Goal: Task Accomplishment & Management: Manage account settings

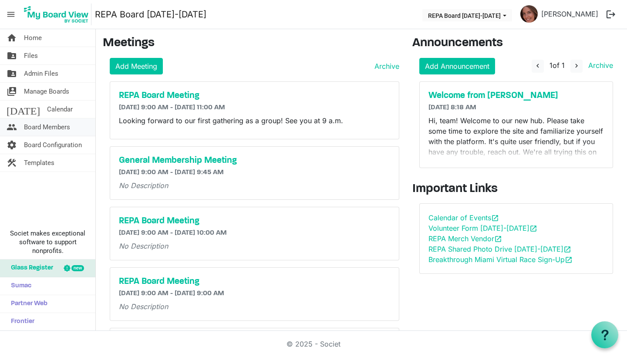
click at [31, 128] on span "Board Members" at bounding box center [47, 126] width 46 height 17
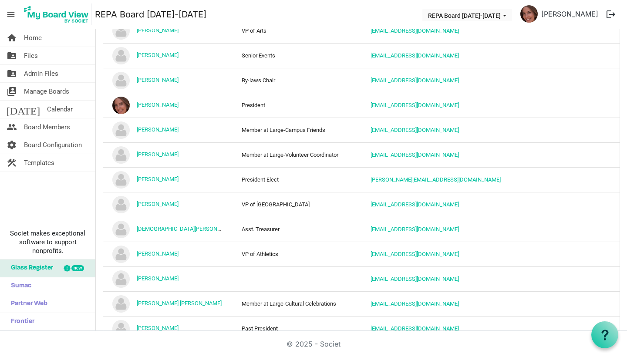
scroll to position [237, 0]
click at [64, 40] on link "home Home" at bounding box center [47, 37] width 95 height 17
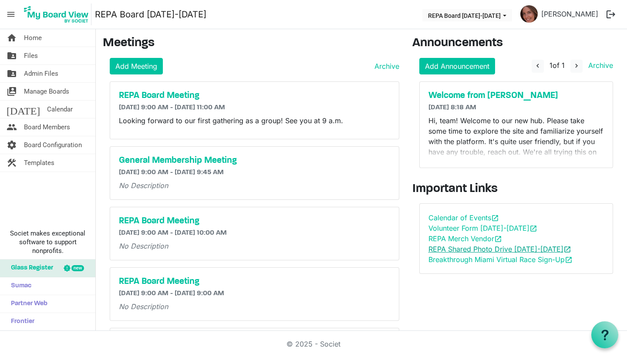
click at [465, 246] on link "REPA Shared Photo Drive 2025-2026 open_in_new" at bounding box center [499, 249] width 143 height 9
click at [46, 58] on link "folder_shared Files" at bounding box center [47, 55] width 95 height 17
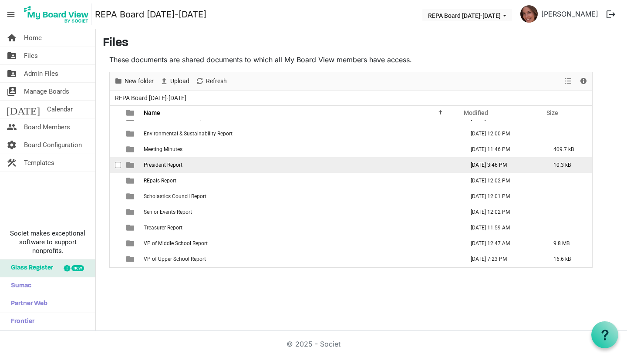
scroll to position [73, 0]
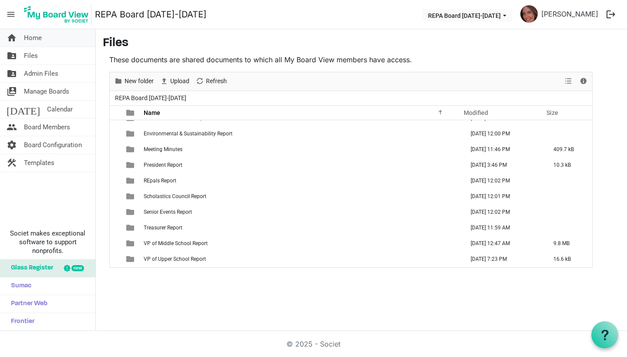
click at [64, 42] on link "home Home" at bounding box center [47, 37] width 95 height 17
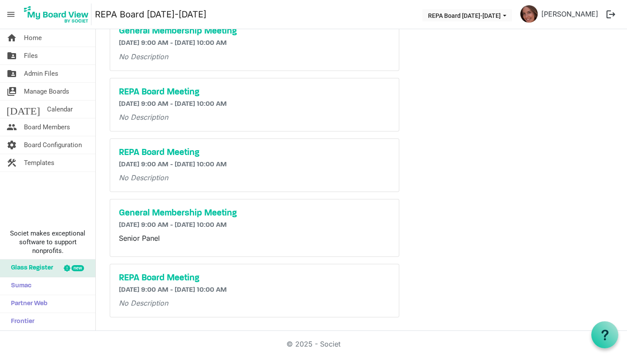
scroll to position [310, 0]
click at [22, 121] on link "people Board Members" at bounding box center [47, 126] width 95 height 17
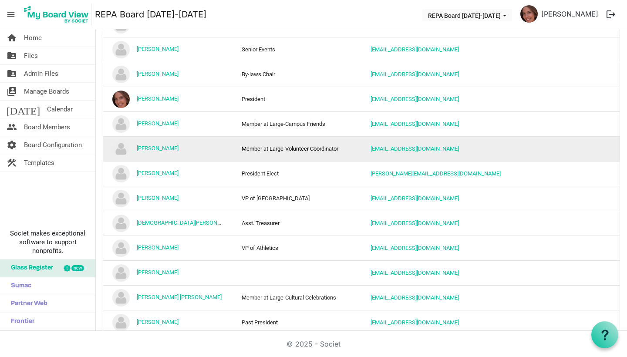
scroll to position [276, 0]
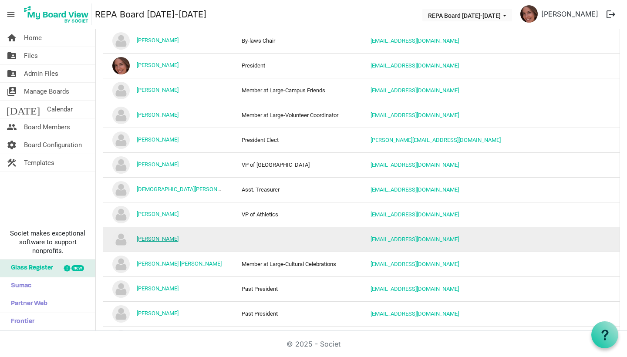
click at [178, 239] on link "[PERSON_NAME]" at bounding box center [158, 238] width 42 height 7
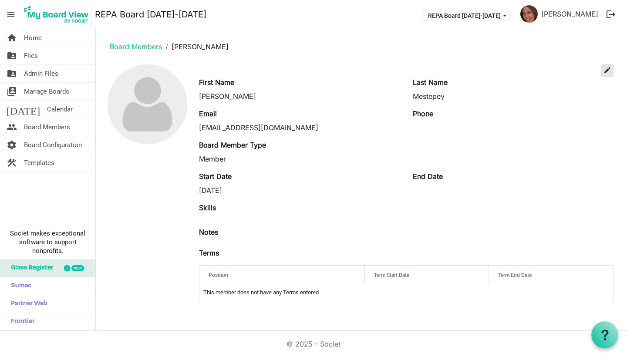
click at [608, 68] on span "edit" at bounding box center [607, 70] width 8 height 8
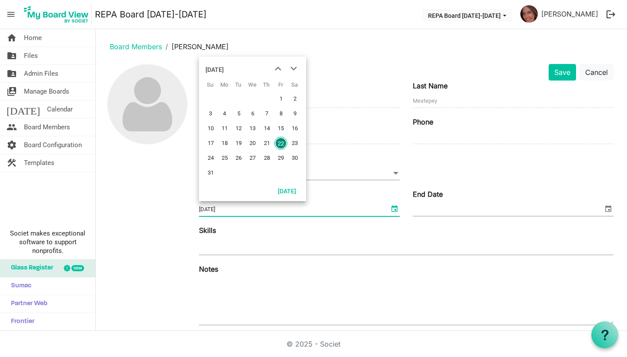
click at [397, 205] on span "select" at bounding box center [394, 208] width 10 height 11
click at [453, 201] on div "End Date" at bounding box center [513, 203] width 214 height 29
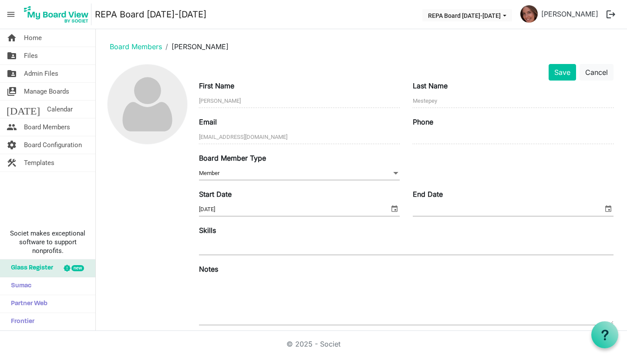
click at [607, 207] on span "select" at bounding box center [608, 208] width 10 height 11
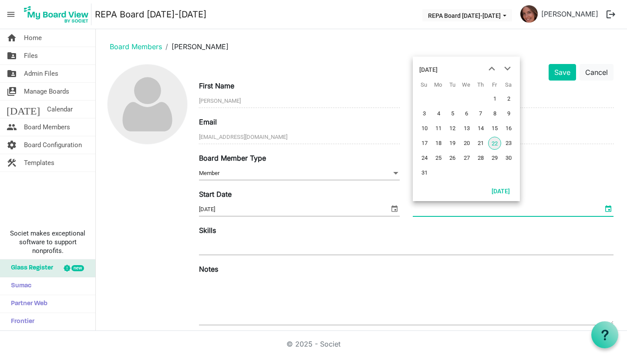
click at [437, 71] on div "August 2025" at bounding box center [428, 69] width 18 height 17
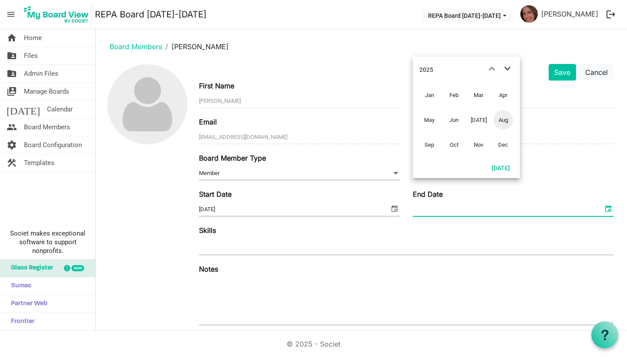
click at [509, 66] on span "next month" at bounding box center [507, 69] width 15 height 16
click at [505, 121] on span "Aug" at bounding box center [503, 120] width 20 height 20
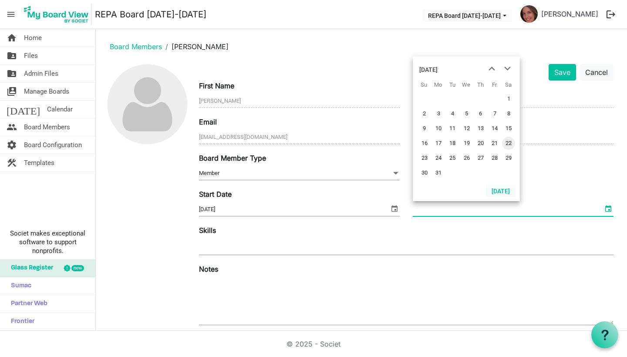
click at [502, 192] on button "Today" at bounding box center [501, 191] width 30 height 12
type input "8/22/2025"
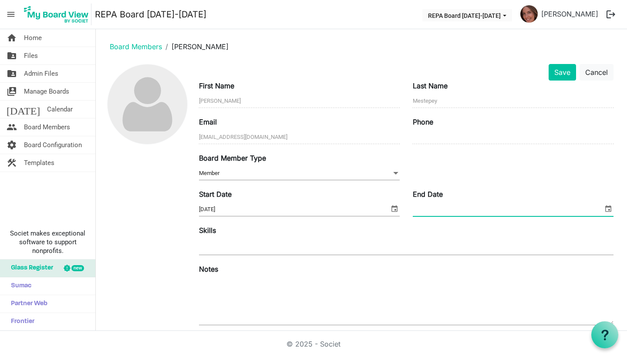
click at [598, 207] on span at bounding box center [513, 209] width 201 height 13
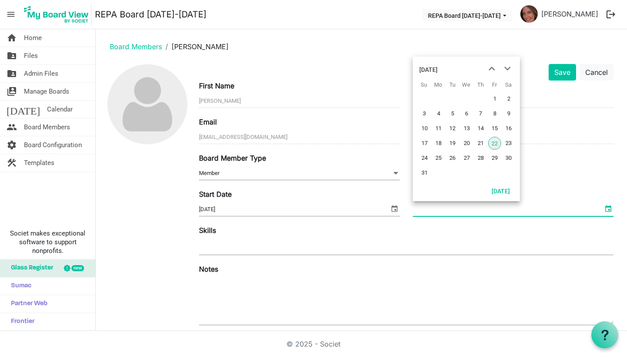
click at [607, 209] on span "select" at bounding box center [608, 208] width 10 height 11
click at [437, 69] on div "August 2025" at bounding box center [428, 69] width 18 height 17
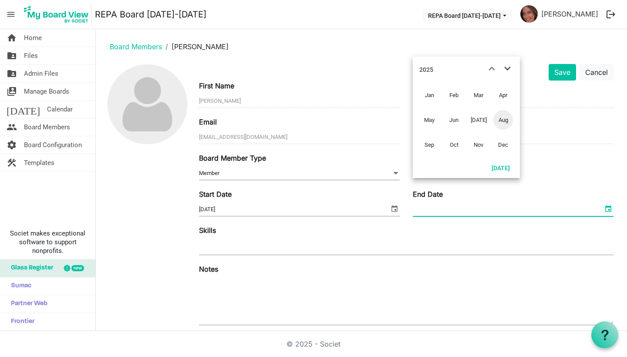
click at [508, 67] on span "next month" at bounding box center [507, 69] width 15 height 16
click at [500, 169] on button "Today" at bounding box center [501, 167] width 30 height 12
type input "8/22/2025"
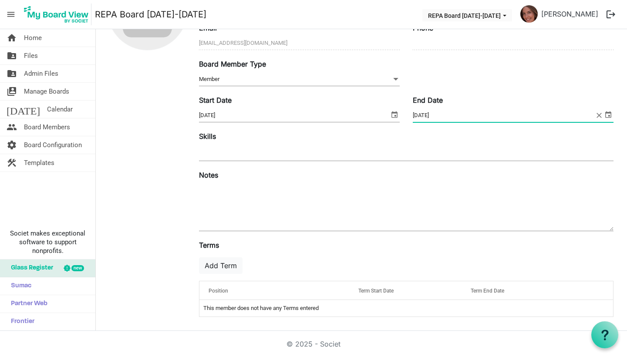
scroll to position [94, 0]
click at [609, 114] on span "select" at bounding box center [608, 114] width 10 height 11
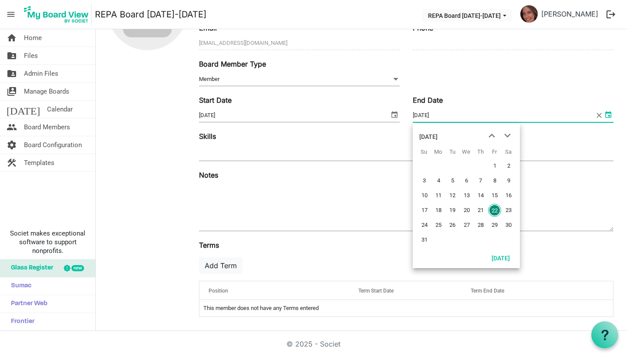
click at [437, 135] on div "August 2025" at bounding box center [428, 136] width 18 height 17
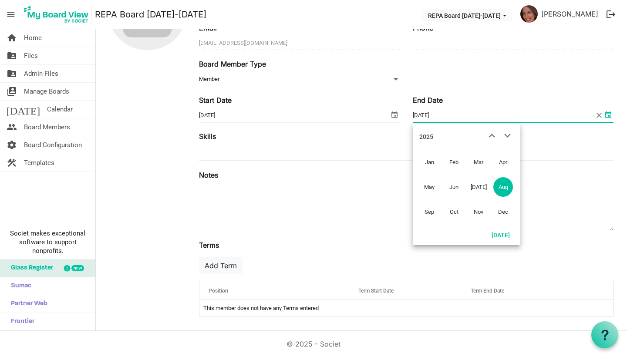
click at [427, 138] on div "2025" at bounding box center [426, 136] width 14 height 17
click at [506, 187] on span "2026" at bounding box center [503, 187] width 20 height 20
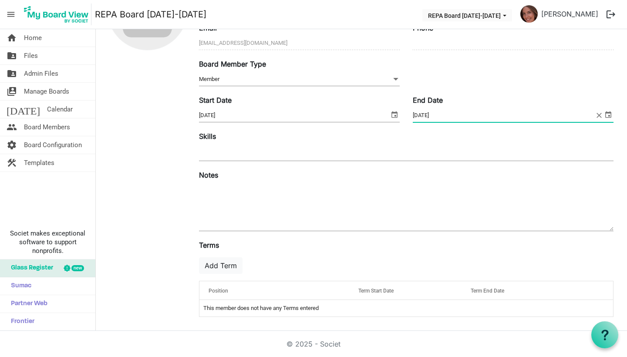
scroll to position [0, 0]
click at [221, 266] on button "Add Term" at bounding box center [221, 265] width 44 height 17
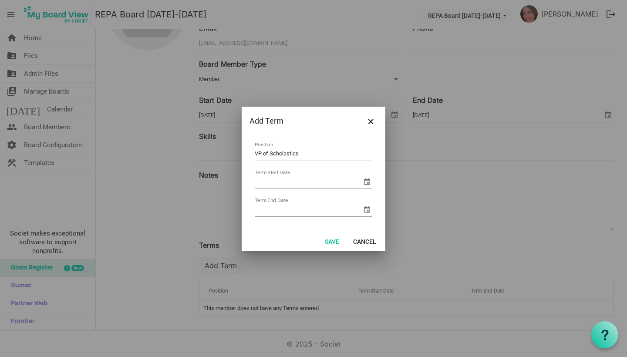
type input "VP of Scholastics"
click at [363, 182] on span "select" at bounding box center [367, 181] width 10 height 10
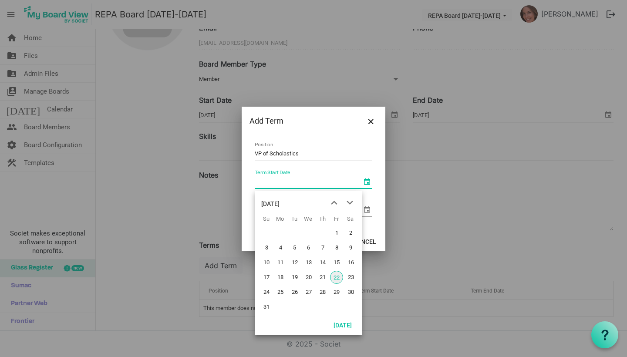
click at [339, 276] on span "22" at bounding box center [336, 277] width 13 height 13
type input "8/22/2025"
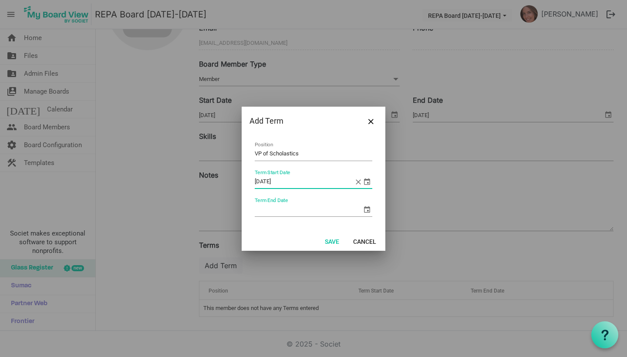
click at [365, 208] on span "select" at bounding box center [367, 209] width 10 height 10
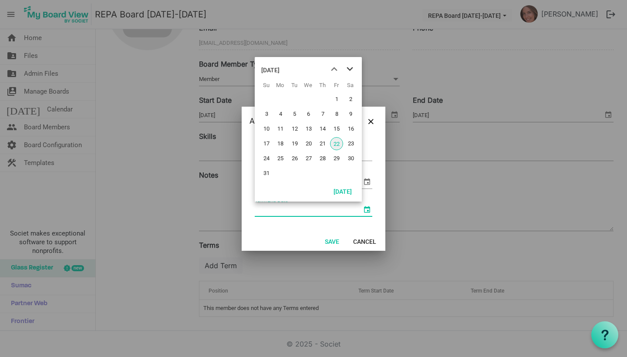
click at [348, 65] on span "next month" at bounding box center [349, 69] width 15 height 16
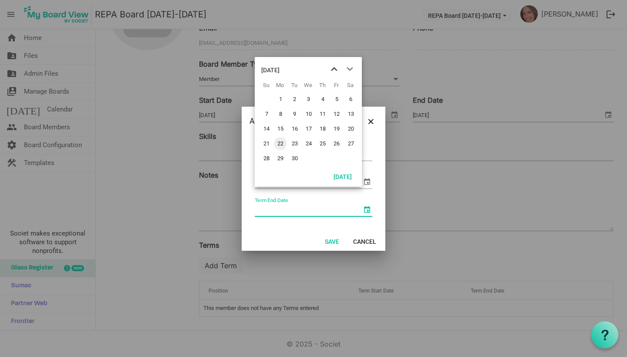
click at [332, 65] on span "previous month" at bounding box center [333, 69] width 15 height 16
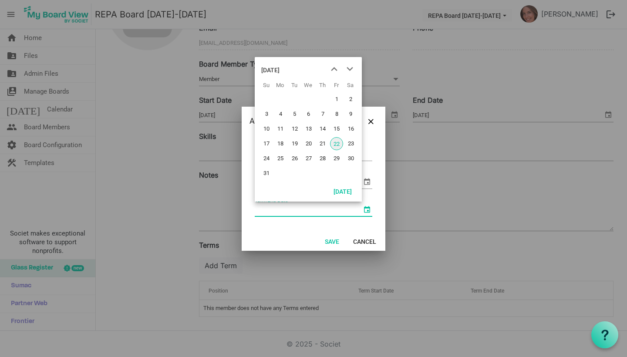
click at [279, 68] on div "August 2025" at bounding box center [270, 69] width 18 height 17
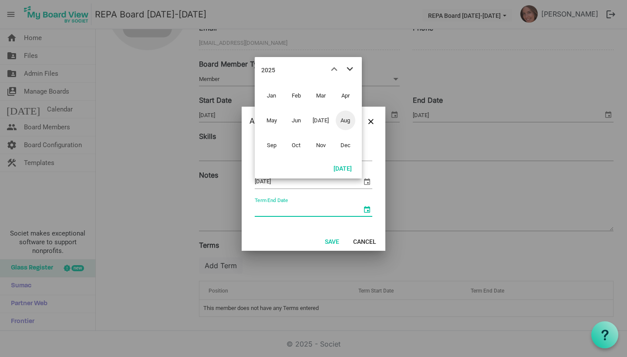
click at [350, 67] on span "next month" at bounding box center [349, 69] width 15 height 16
click at [344, 121] on span "Aug" at bounding box center [346, 121] width 20 height 20
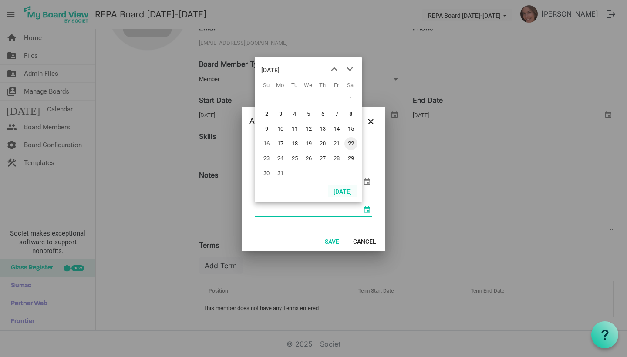
click at [344, 190] on button "Today" at bounding box center [343, 191] width 30 height 12
type input "8/22/2025"
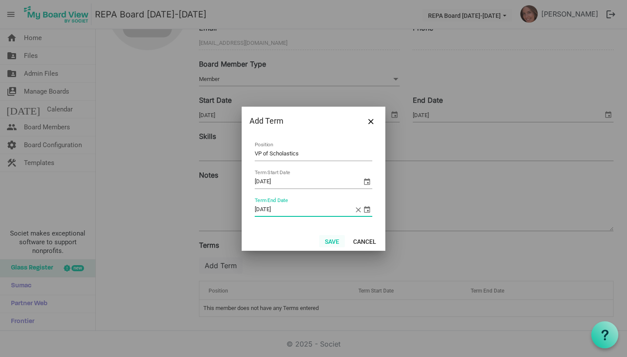
click at [334, 242] on button "Save" at bounding box center [332, 241] width 26 height 12
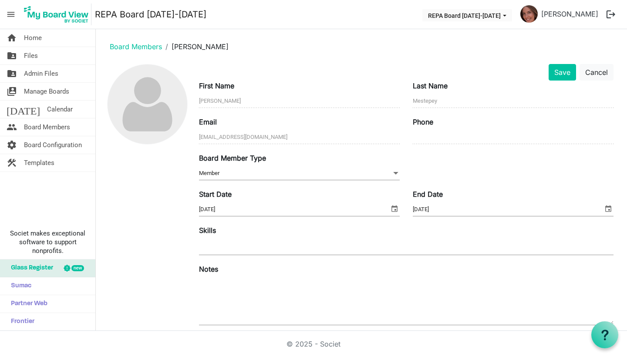
click at [322, 169] on span "Member Member" at bounding box center [299, 173] width 201 height 13
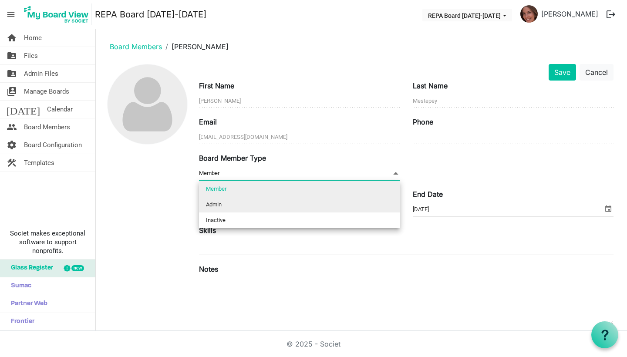
click at [303, 202] on li "Admin" at bounding box center [299, 205] width 201 height 16
type input "Admin"
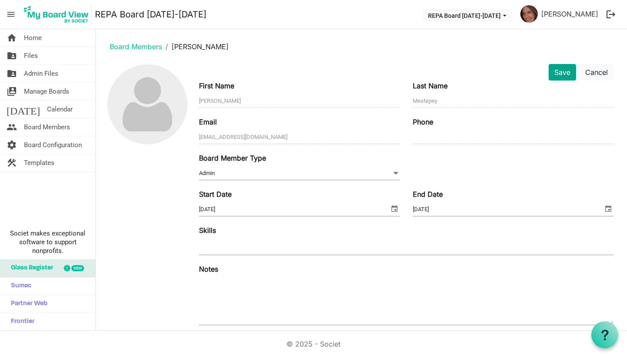
click at [557, 69] on button "Save" at bounding box center [561, 72] width 27 height 17
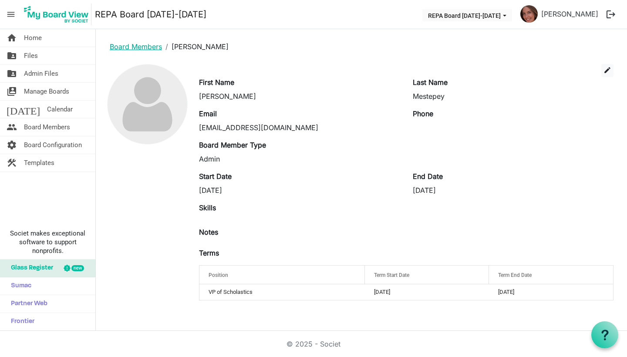
click at [128, 46] on link "Board Members" at bounding box center [136, 46] width 52 height 9
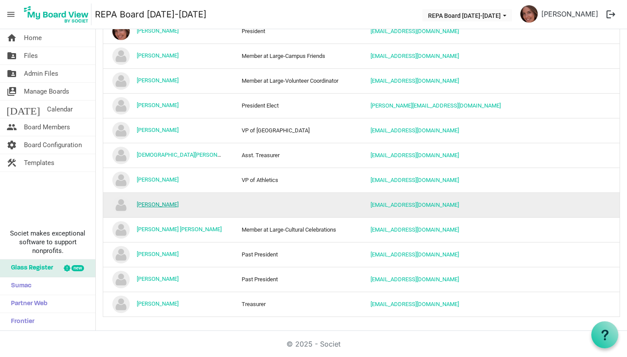
click at [144, 206] on link "[PERSON_NAME]" at bounding box center [158, 204] width 42 height 7
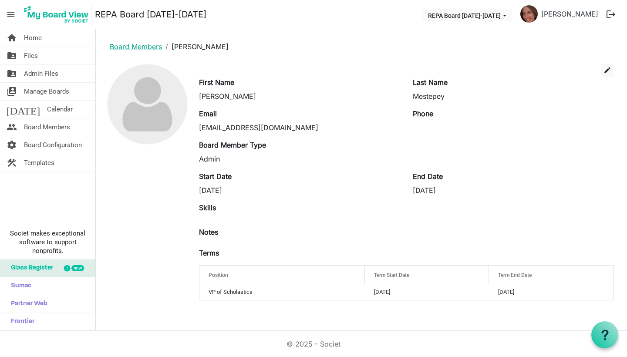
click at [137, 49] on link "Board Members" at bounding box center [136, 46] width 52 height 9
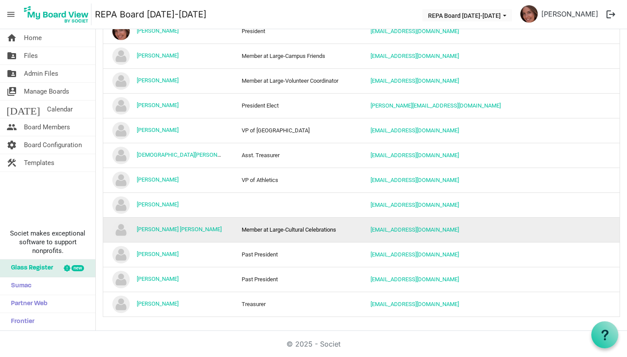
scroll to position [313, 0]
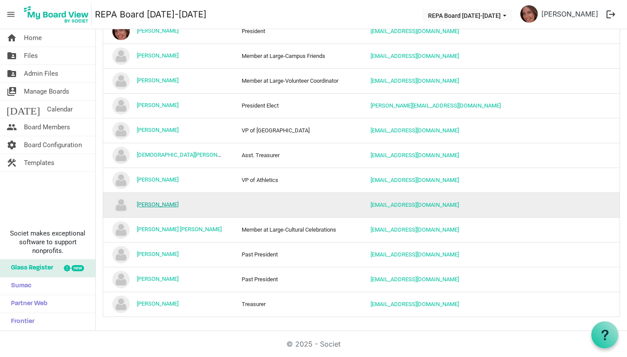
click at [155, 202] on link "[PERSON_NAME]" at bounding box center [158, 204] width 42 height 7
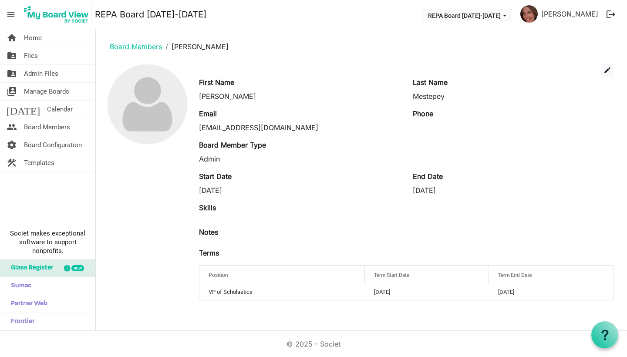
click at [221, 276] on span "Position" at bounding box center [219, 275] width 20 height 6
click at [507, 274] on span "Term End Date" at bounding box center [515, 275] width 34 height 6
click at [597, 273] on div at bounding box center [597, 273] width 4 height 4
click at [218, 276] on span "Position" at bounding box center [219, 275] width 20 height 6
click at [609, 69] on span "edit" at bounding box center [607, 70] width 8 height 8
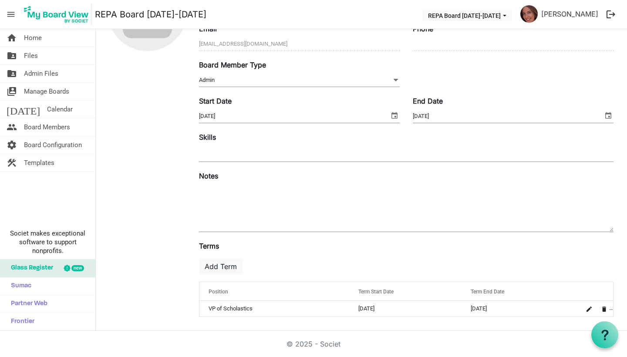
scroll to position [94, 0]
click at [436, 120] on input "8/22/2025" at bounding box center [504, 116] width 182 height 13
click at [609, 113] on span "select" at bounding box center [608, 115] width 10 height 11
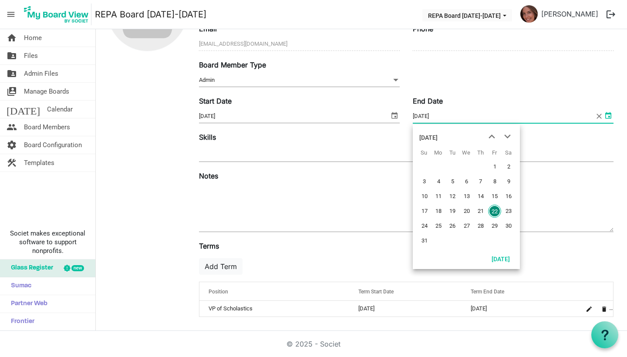
click at [437, 136] on div "August 2025" at bounding box center [428, 137] width 18 height 17
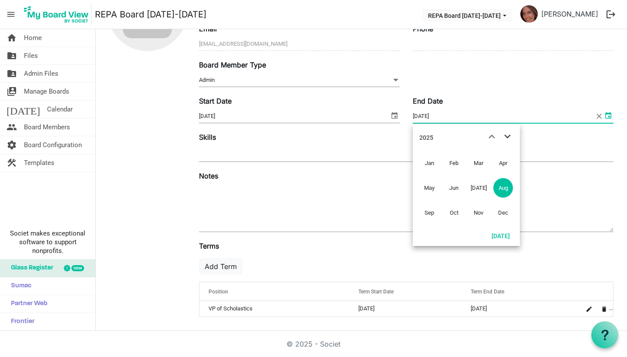
click at [506, 138] on span "next month" at bounding box center [507, 137] width 15 height 16
click at [501, 190] on span "Aug" at bounding box center [503, 188] width 20 height 20
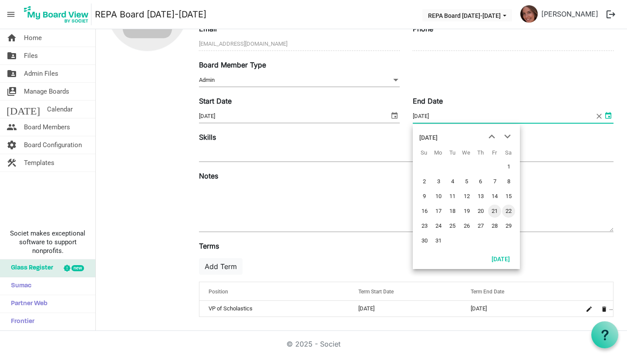
click at [496, 211] on span "21" at bounding box center [494, 211] width 13 height 13
type input "8/21/2026"
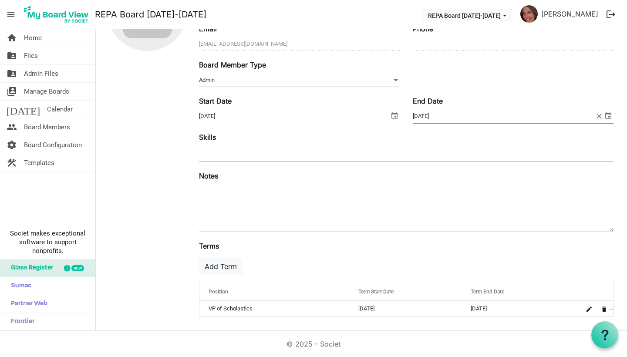
scroll to position [0, 0]
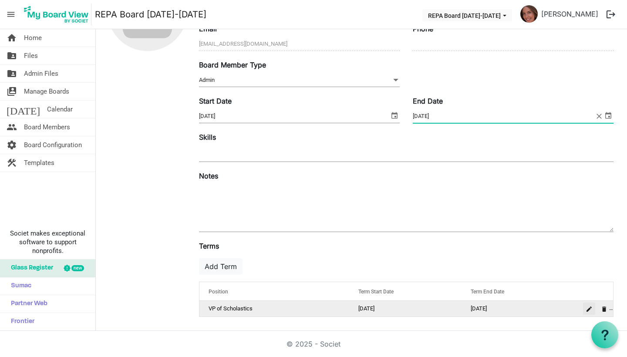
click at [589, 309] on span "is Command column column header" at bounding box center [588, 308] width 5 height 5
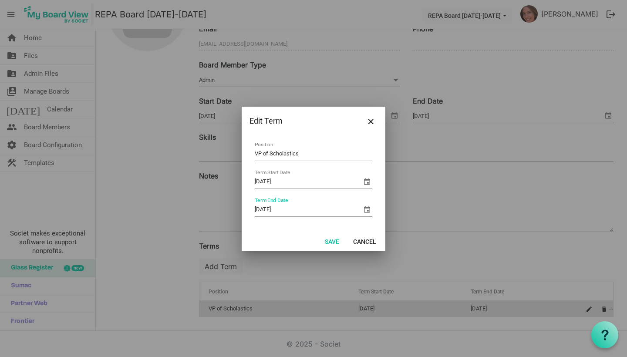
click at [365, 207] on span "select" at bounding box center [367, 209] width 10 height 10
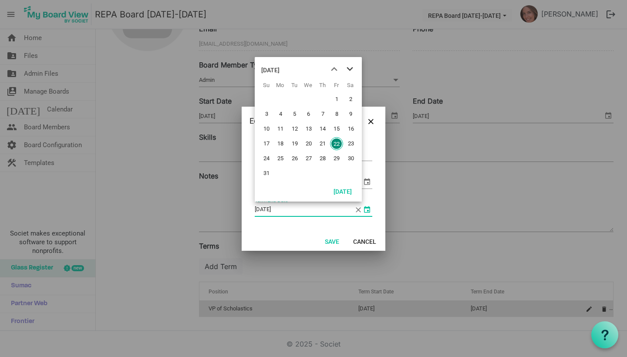
click at [347, 68] on span "next month" at bounding box center [349, 69] width 15 height 16
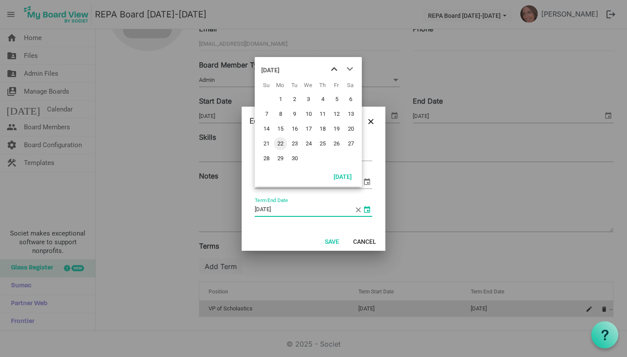
click at [330, 67] on span "previous month" at bounding box center [333, 69] width 15 height 16
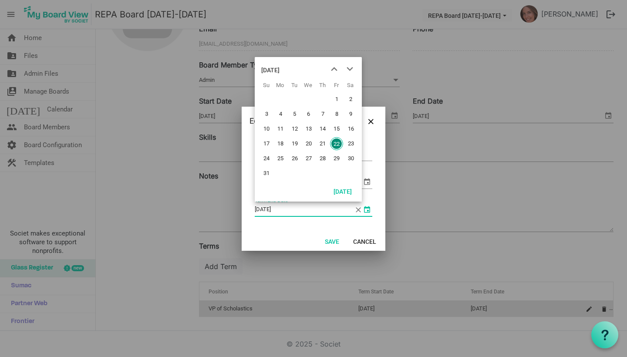
click at [279, 67] on div "August 2025" at bounding box center [270, 69] width 18 height 17
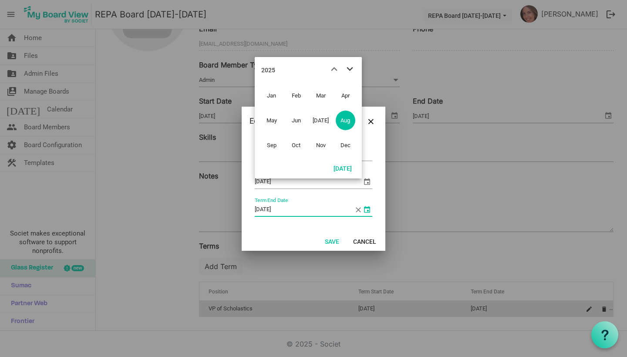
click at [349, 67] on span "next month" at bounding box center [349, 69] width 15 height 16
click at [345, 121] on span "Aug" at bounding box center [346, 121] width 20 height 20
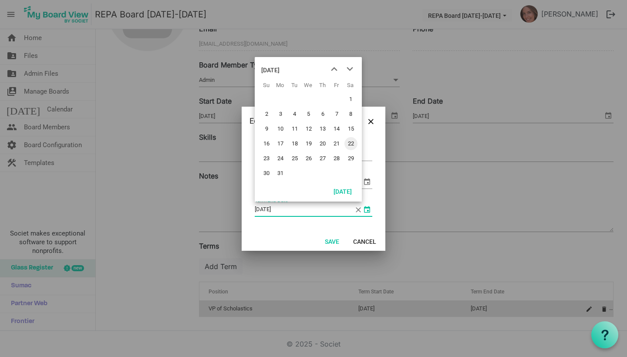
click at [351, 140] on span "22" at bounding box center [350, 143] width 13 height 13
type input "8/22/2026"
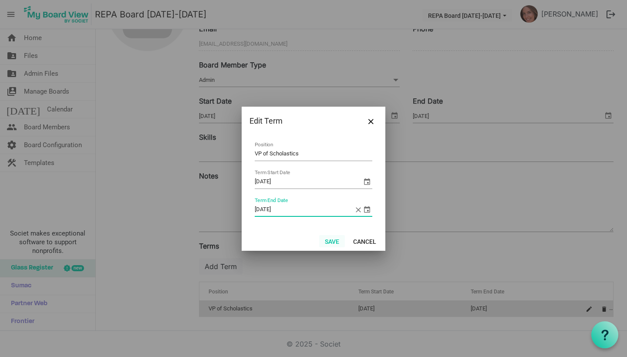
click at [332, 244] on button "Save" at bounding box center [332, 241] width 26 height 12
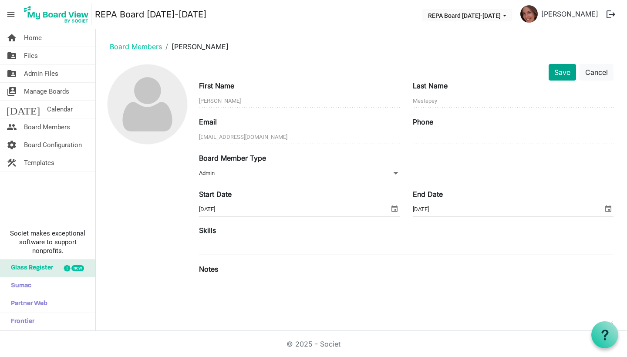
click at [563, 76] on button "Save" at bounding box center [561, 72] width 27 height 17
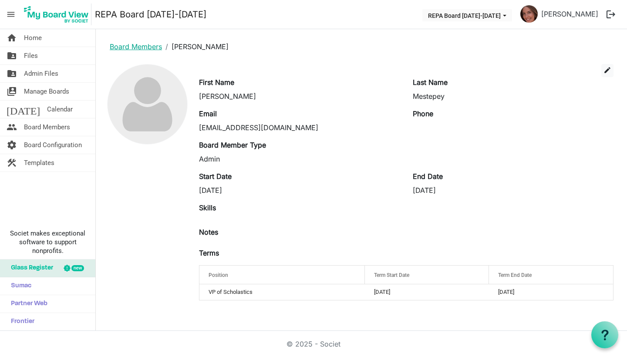
click at [148, 43] on link "Board Members" at bounding box center [136, 46] width 52 height 9
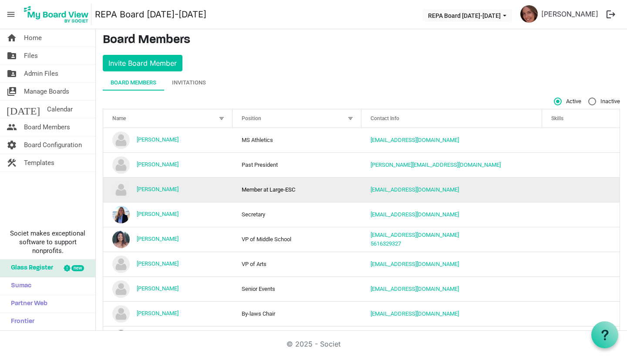
scroll to position [3, 0]
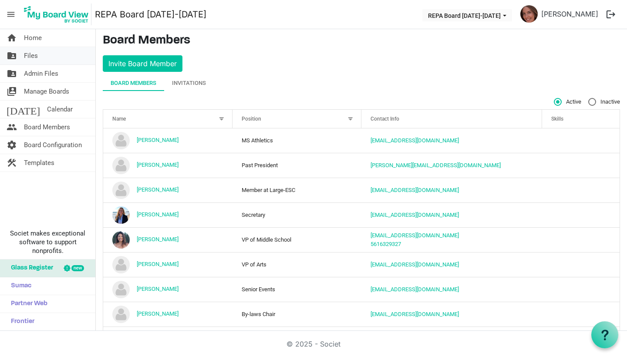
click at [36, 60] on span "Files" at bounding box center [31, 55] width 14 height 17
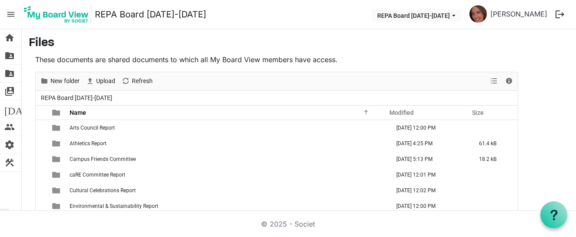
click at [12, 13] on span "menu" at bounding box center [11, 14] width 17 height 17
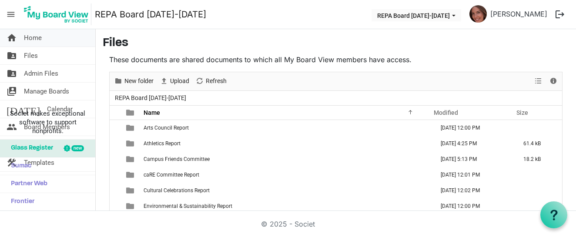
click at [21, 41] on link "home Home" at bounding box center [47, 37] width 95 height 17
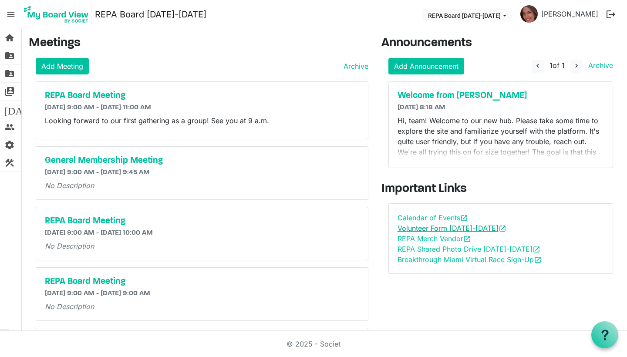
click at [445, 229] on link "Volunteer Form [DATE]-[DATE] open_in_new" at bounding box center [451, 228] width 109 height 9
click at [11, 10] on span "menu" at bounding box center [11, 14] width 17 height 17
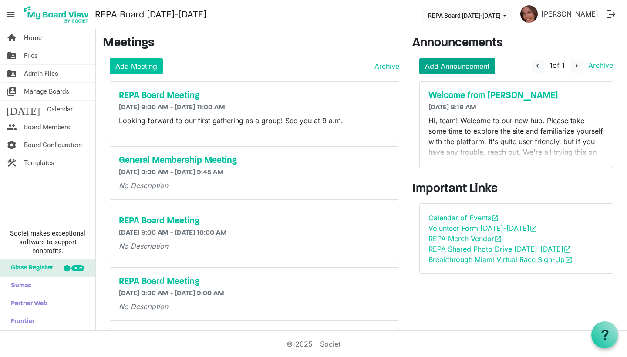
click at [444, 64] on link "Add Announcement" at bounding box center [457, 66] width 76 height 17
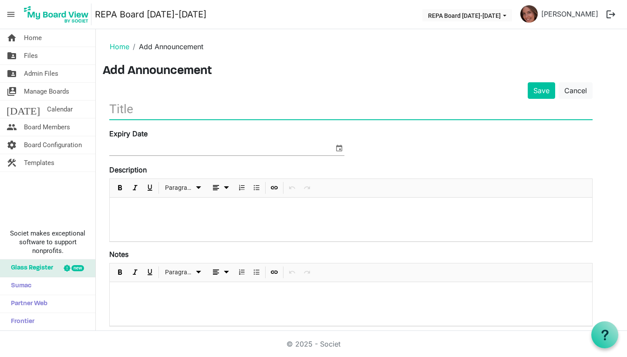
click at [141, 111] on input "text" at bounding box center [350, 109] width 483 height 20
click at [574, 87] on link "Cancel" at bounding box center [575, 90] width 34 height 17
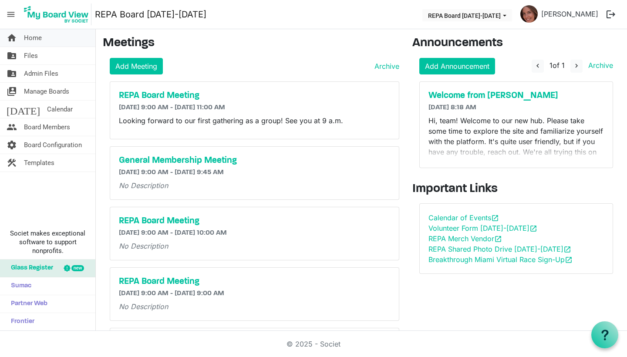
click at [41, 38] on span "Home" at bounding box center [33, 37] width 18 height 17
